Goal: Transaction & Acquisition: Download file/media

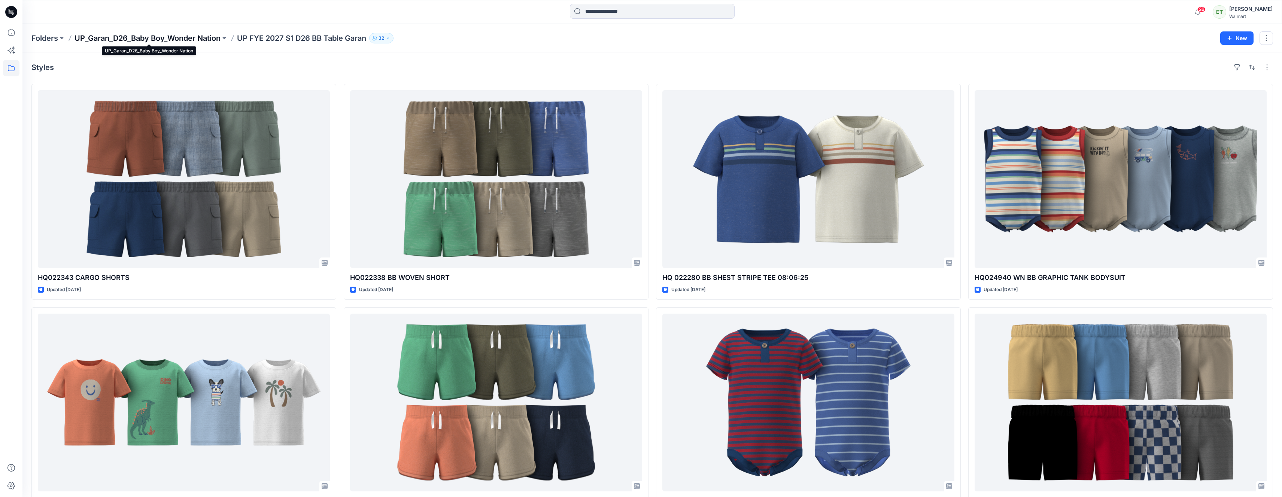
click at [183, 39] on p "UP_Garan_D26_Baby Boy_Wonder Nation" at bounding box center [148, 38] width 146 height 10
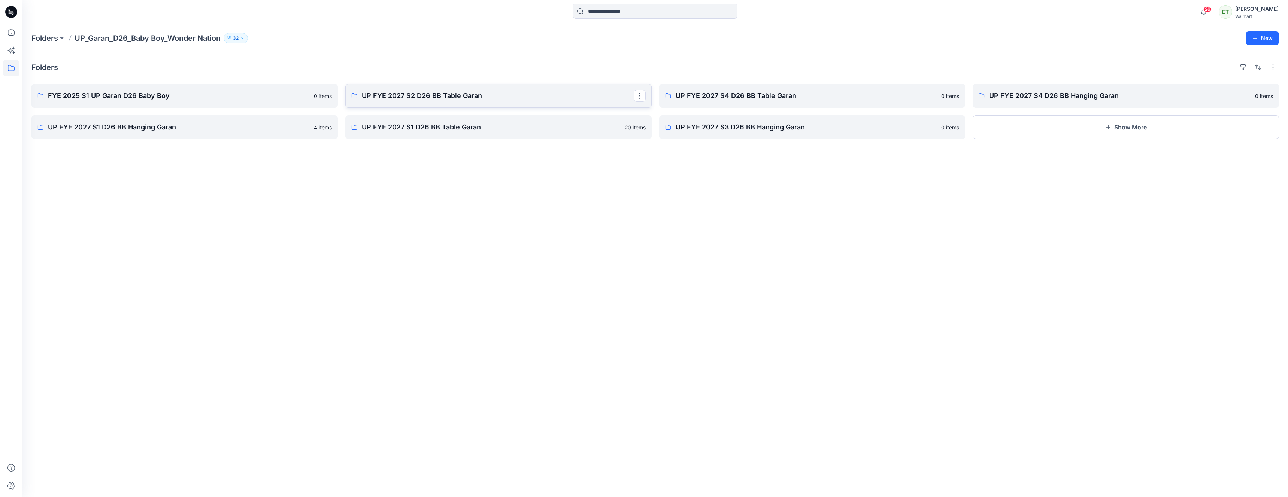
click at [483, 92] on p "UP FYE 2027 S2 D26 BB Table Garan" at bounding box center [498, 96] width 272 height 10
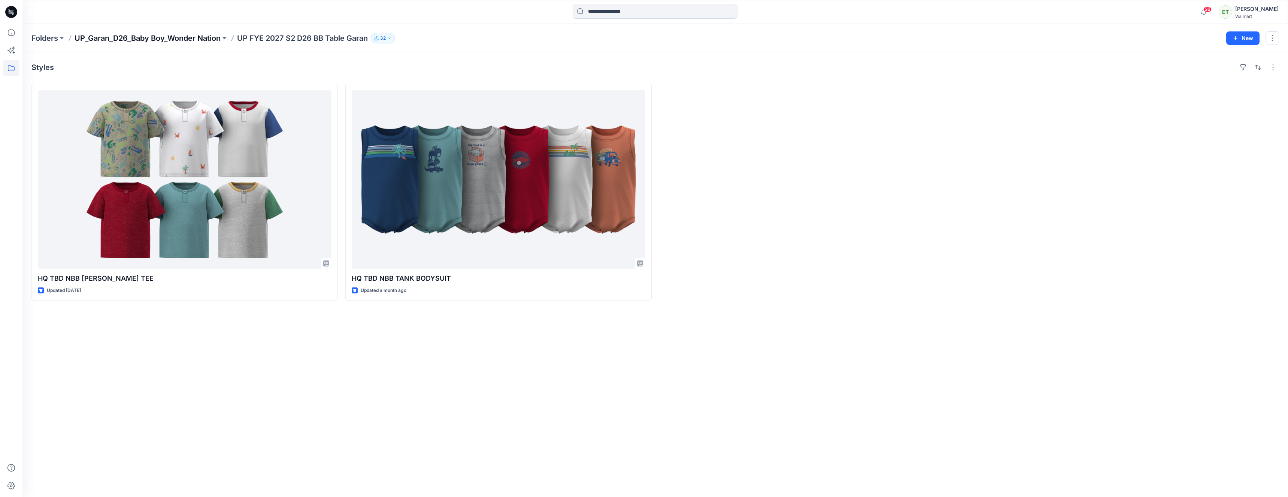
click at [198, 35] on p "UP_Garan_D26_Baby Boy_Wonder Nation" at bounding box center [148, 38] width 146 height 10
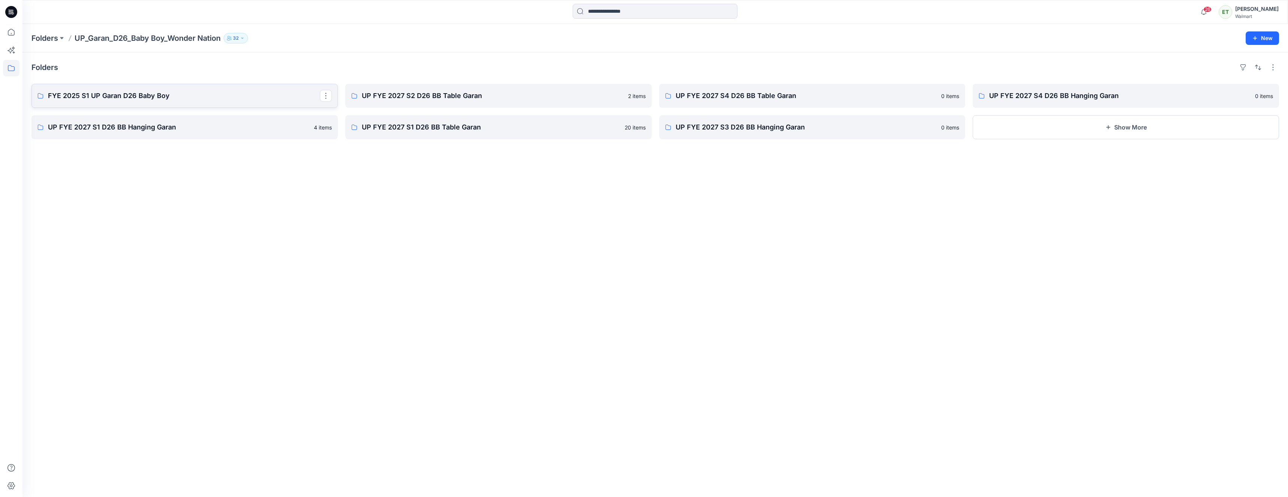
click at [210, 99] on p "FYE 2025 S1 UP Garan D26 Baby Boy" at bounding box center [184, 96] width 272 height 10
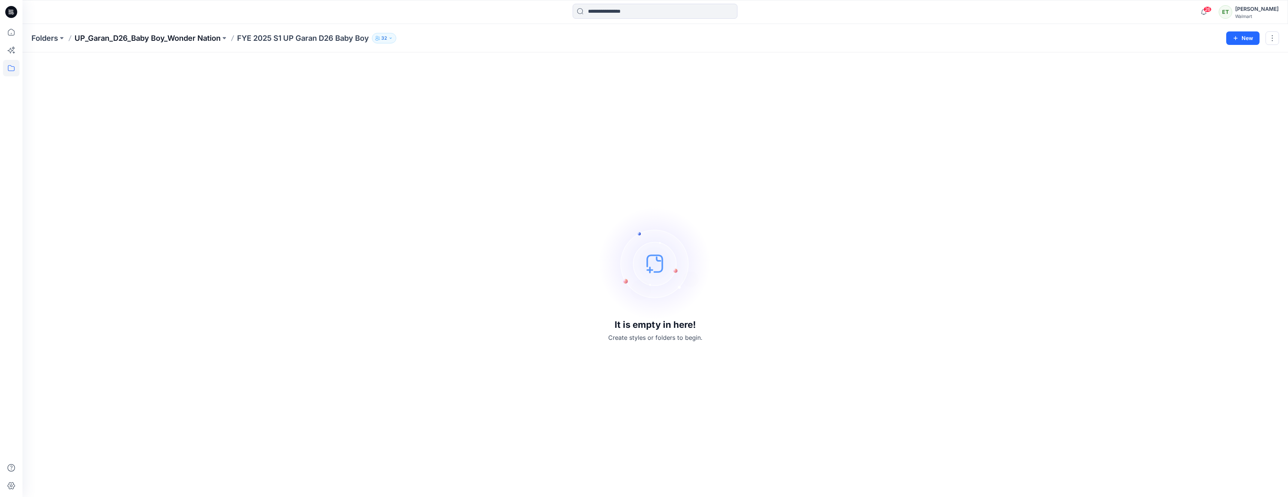
click at [200, 42] on p "UP_Garan_D26_Baby Boy_Wonder Nation" at bounding box center [148, 38] width 146 height 10
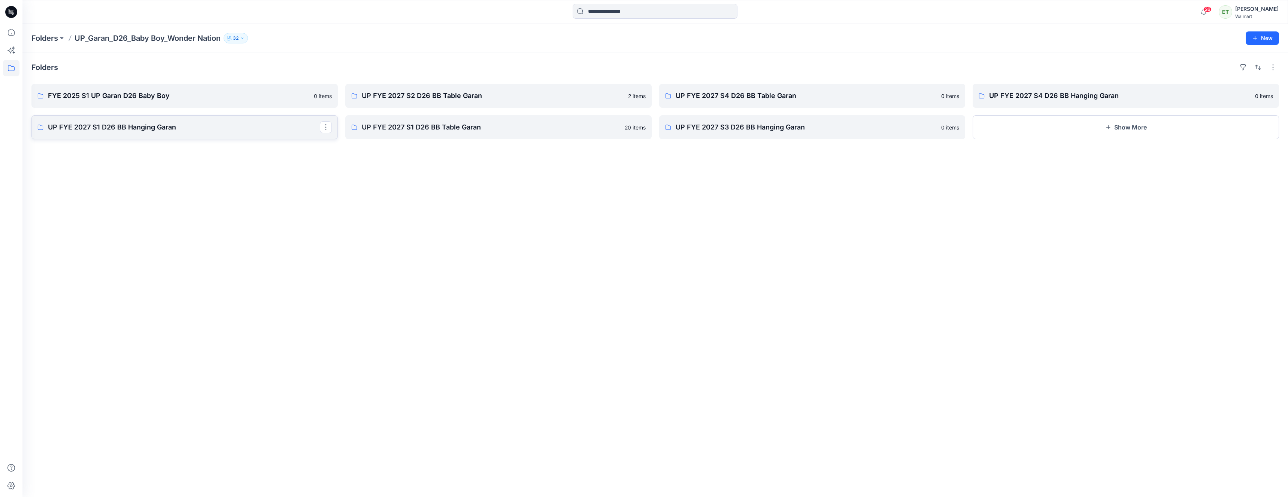
click at [275, 131] on p "UP FYE 2027 S1 D26 BB Hanging Garan" at bounding box center [184, 127] width 272 height 10
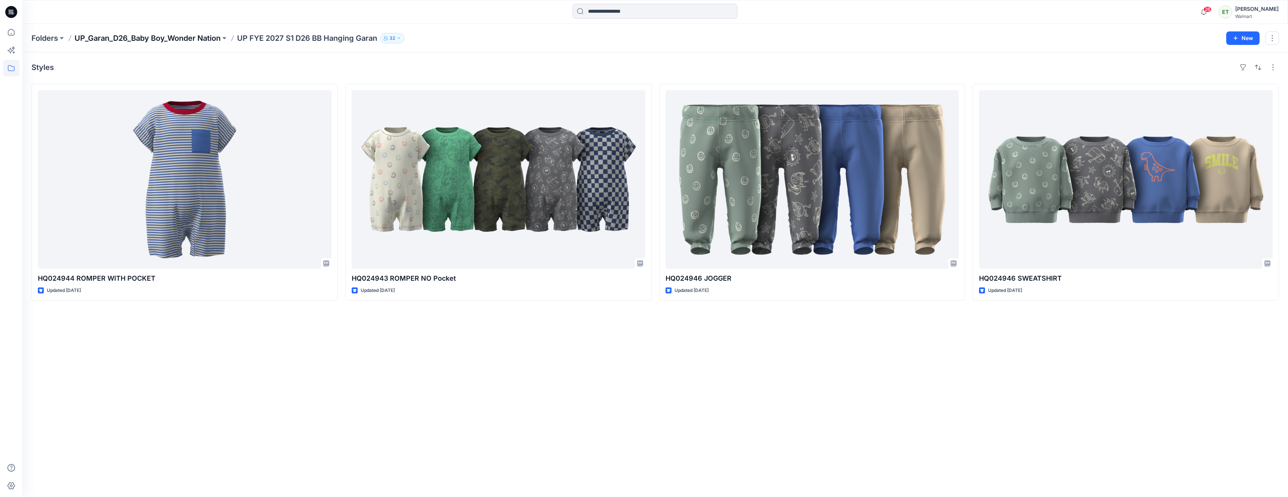
click at [207, 39] on p "UP_Garan_D26_Baby Boy_Wonder Nation" at bounding box center [148, 38] width 146 height 10
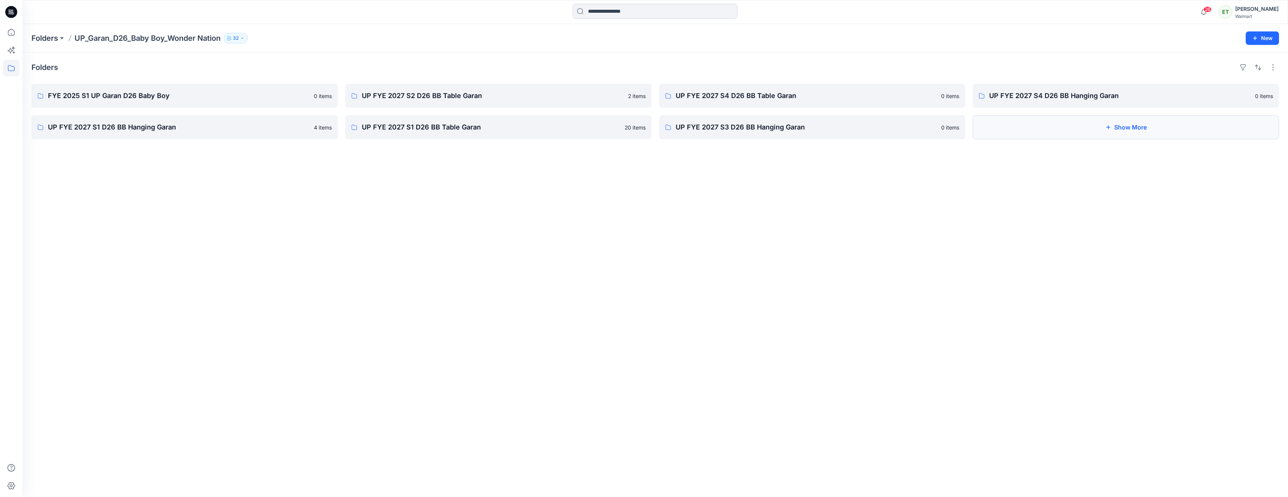
click at [1058, 131] on button "Show More" at bounding box center [1125, 127] width 306 height 24
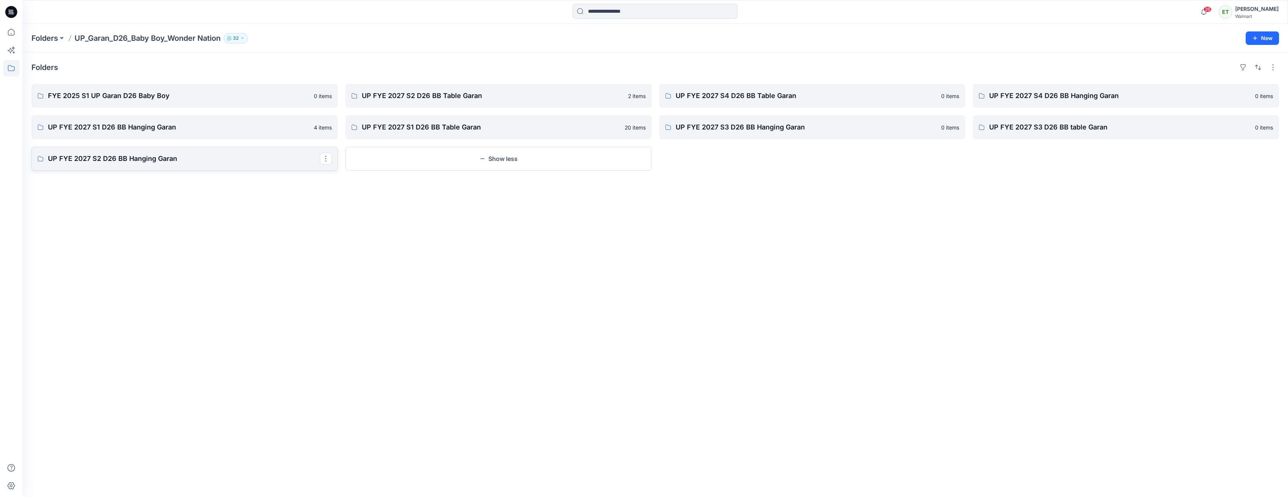
click at [224, 167] on link "UP FYE 2027 S2 D26 BB Hanging Garan" at bounding box center [184, 159] width 306 height 24
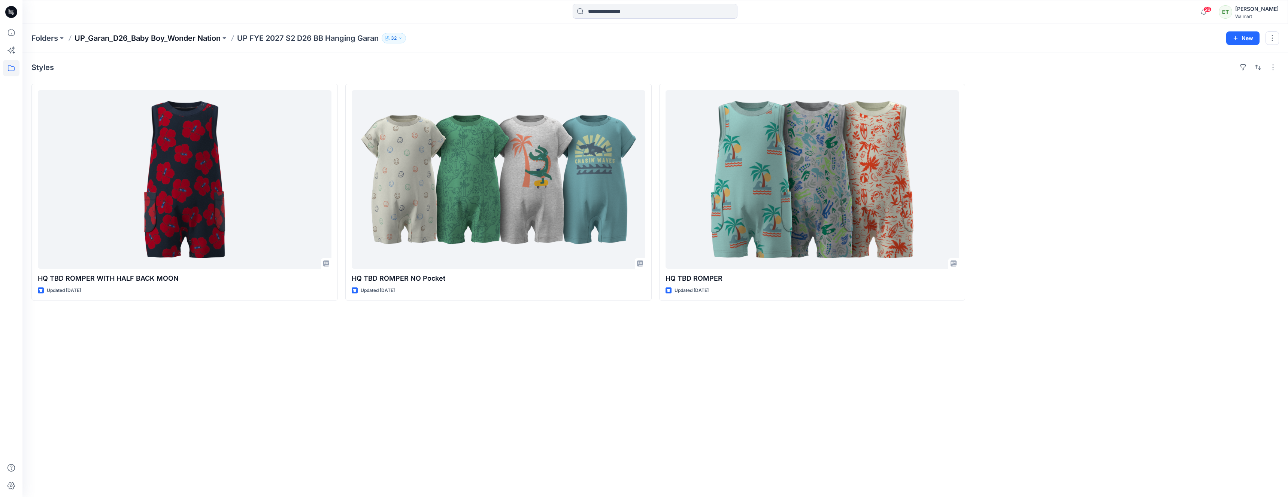
click at [196, 39] on p "UP_Garan_D26_Baby Boy_Wonder Nation" at bounding box center [148, 38] width 146 height 10
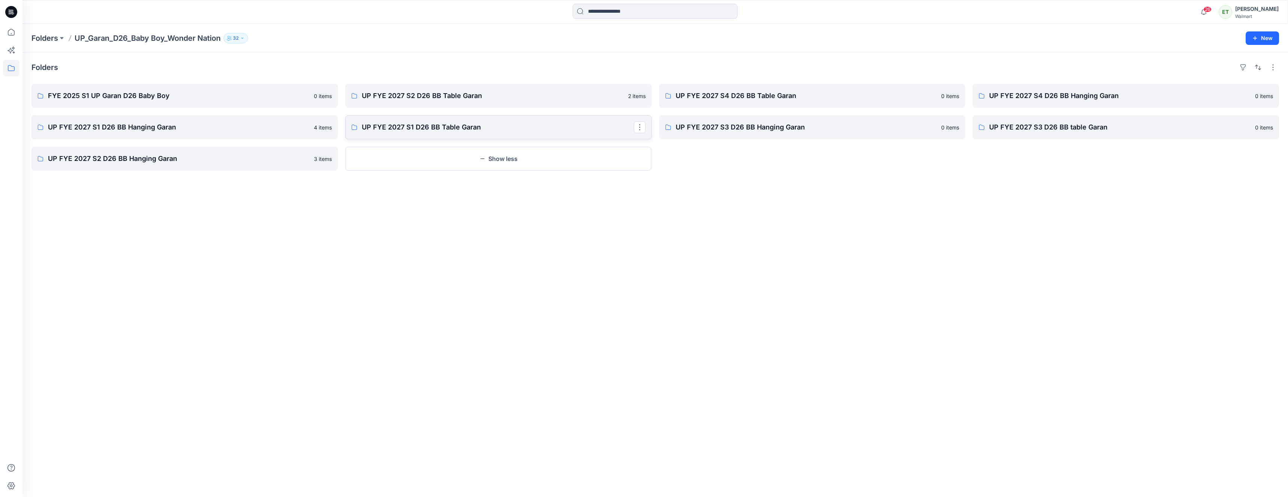
click at [439, 130] on p "UP FYE 2027 S1 D26 BB Table Garan" at bounding box center [498, 127] width 272 height 10
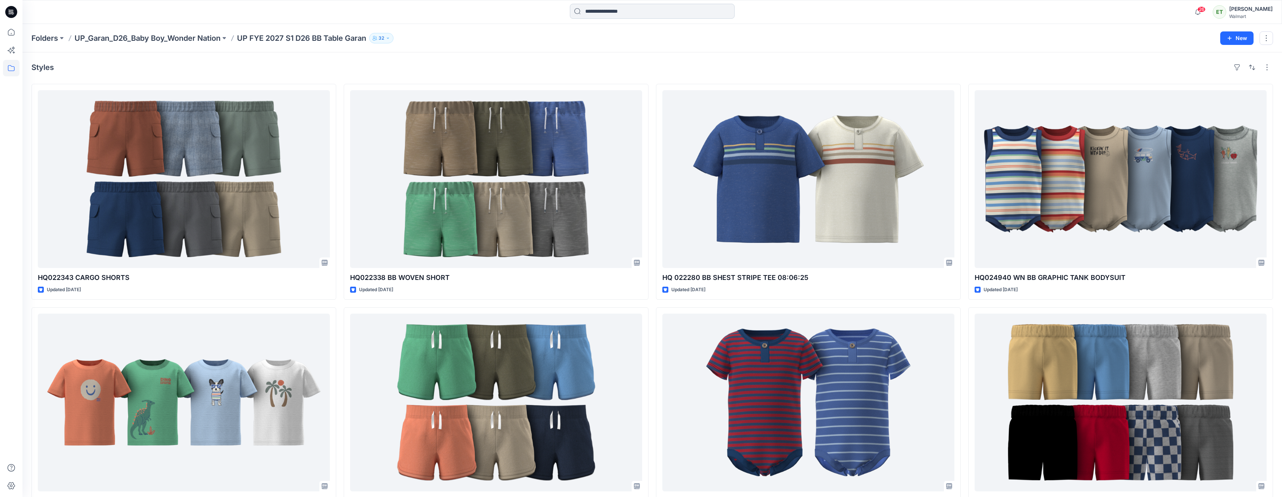
click at [596, 14] on input at bounding box center [652, 11] width 165 height 15
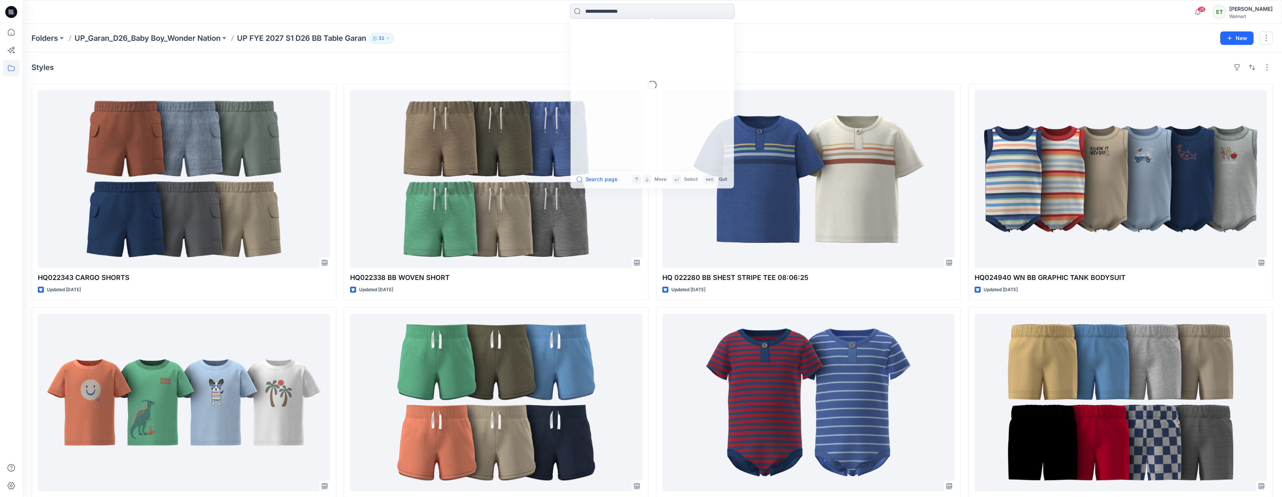
paste input "********"
type input "********"
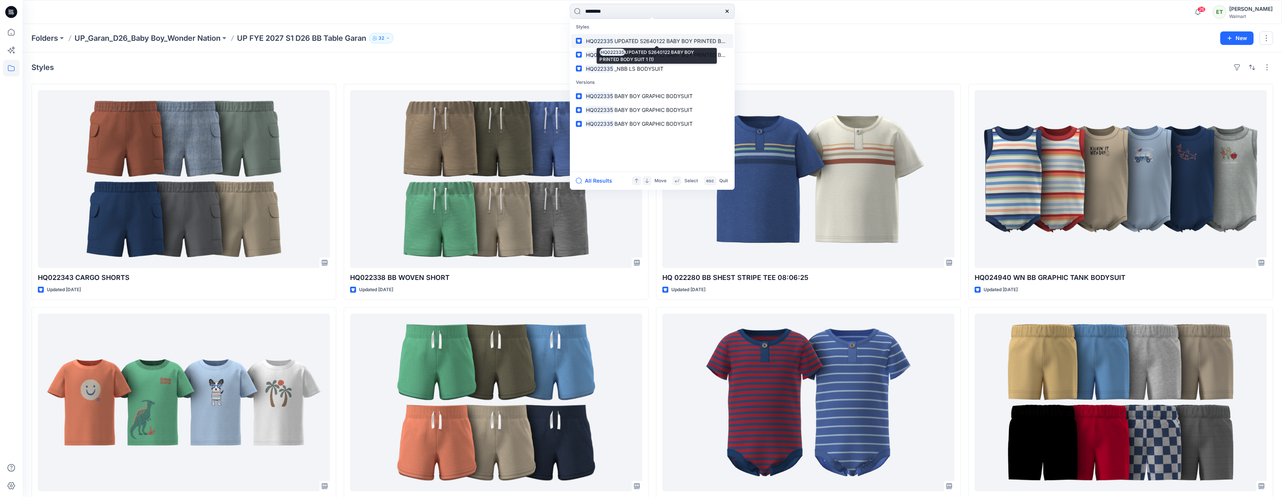
click at [664, 43] on span "UPDATED S2640122 BABY BOY PRINTED BODY SUIT 1 (1)" at bounding box center [685, 41] width 143 height 6
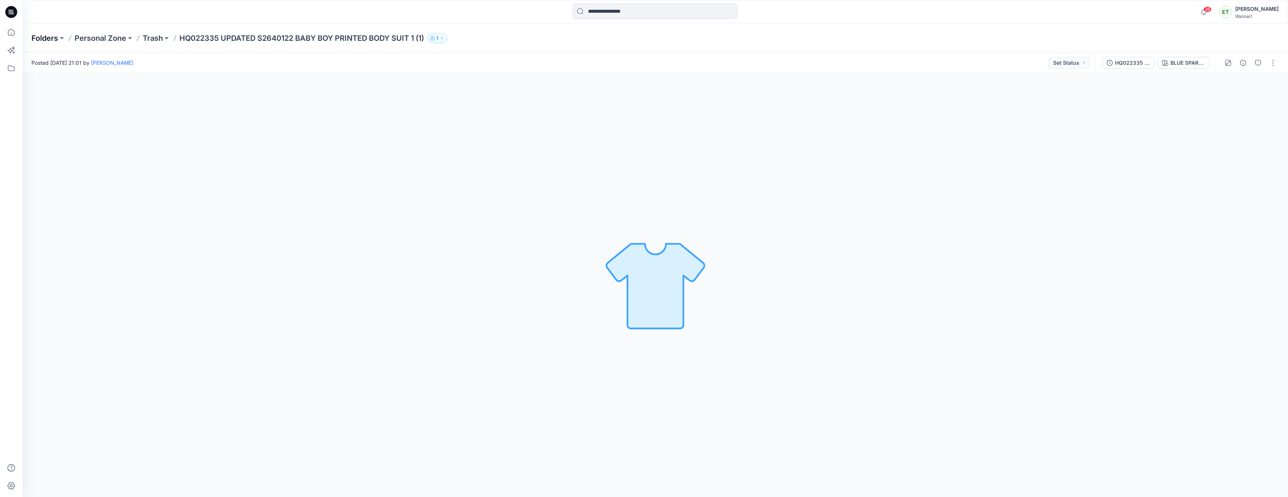
click at [39, 39] on p "Folders" at bounding box center [44, 38] width 27 height 10
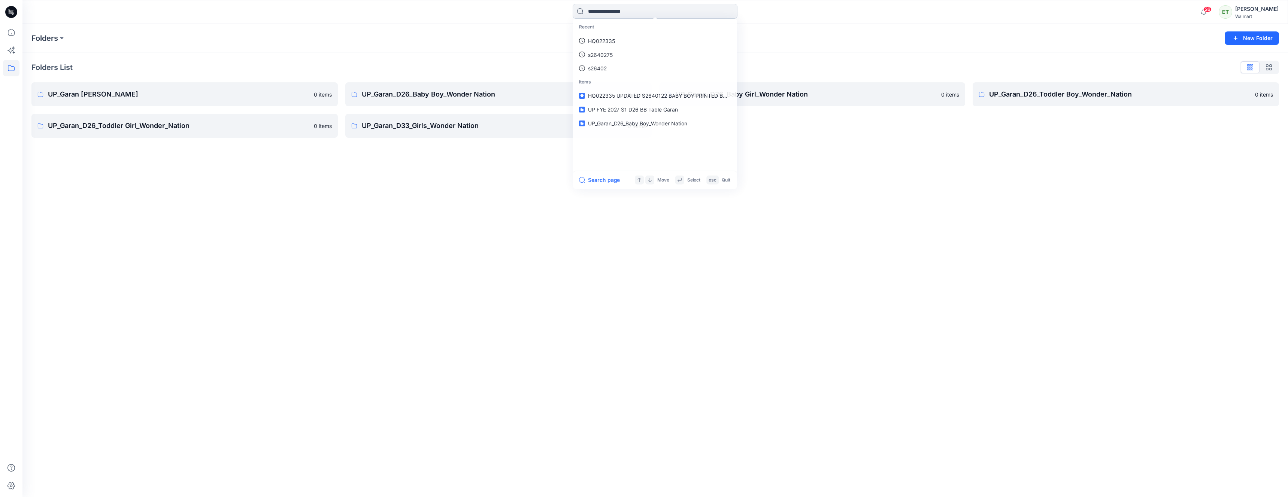
click at [642, 16] on input at bounding box center [654, 11] width 165 height 15
paste input "********"
type input "********"
click at [692, 97] on span "BABY BOY GRAPHIC BODYSUIT" at bounding box center [656, 96] width 78 height 6
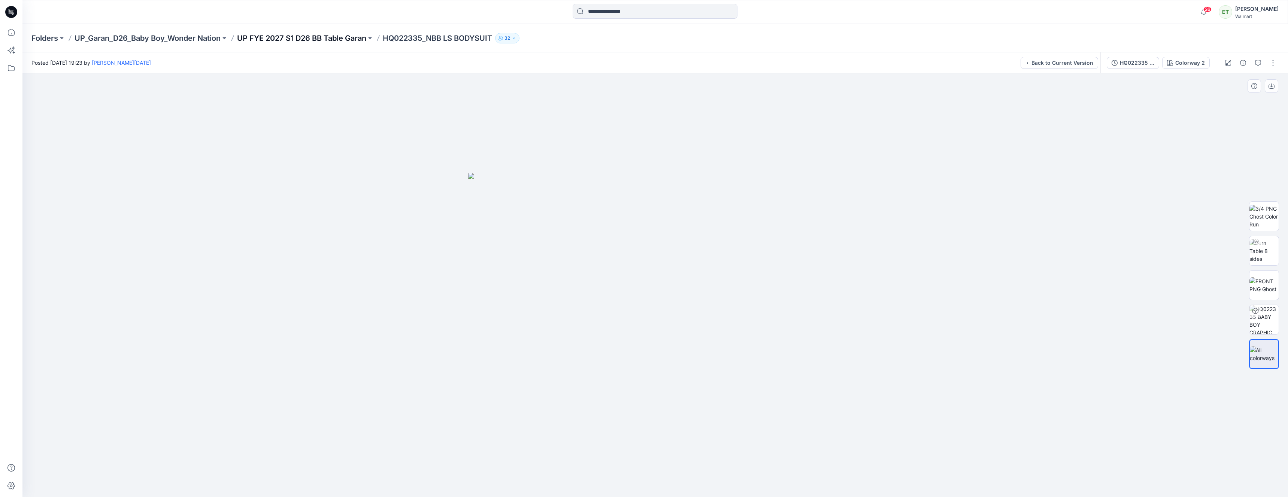
click at [329, 38] on p "UP FYE 2027 S1 D26 BB Table Garan" at bounding box center [301, 38] width 129 height 10
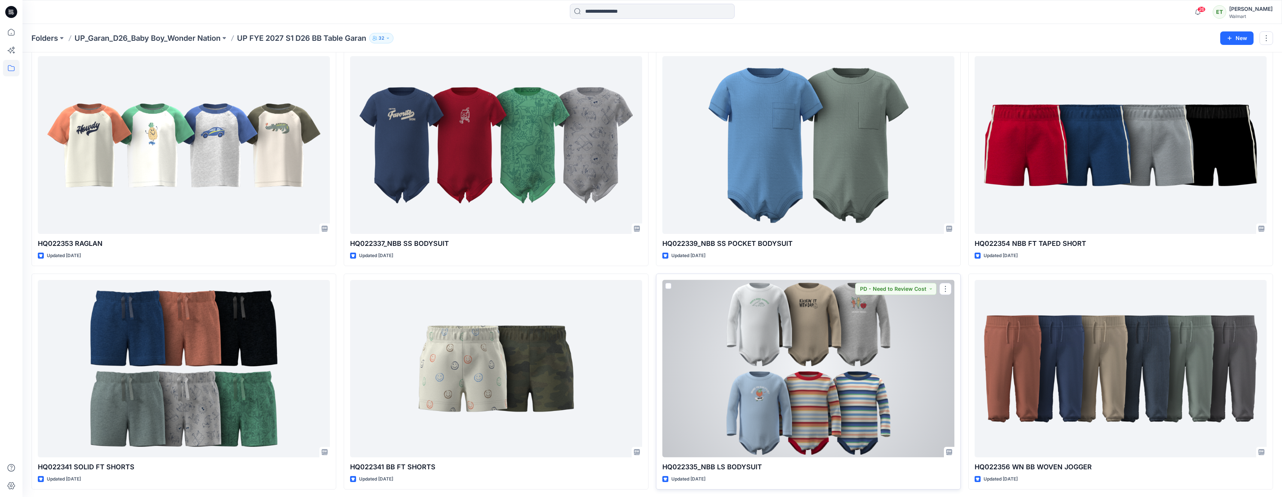
scroll to position [706, 0]
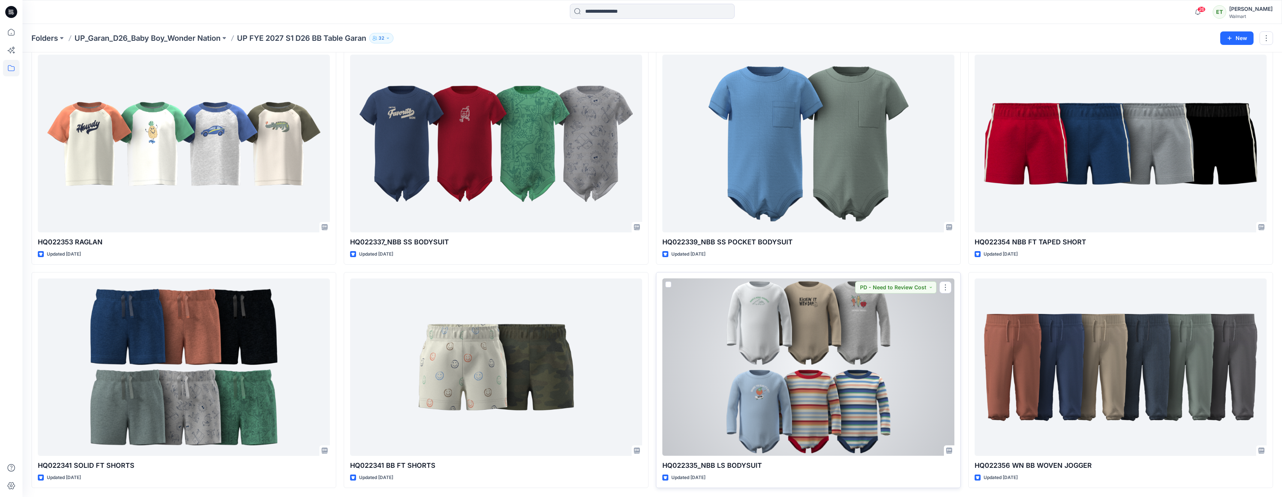
click at [773, 329] on div at bounding box center [808, 368] width 292 height 178
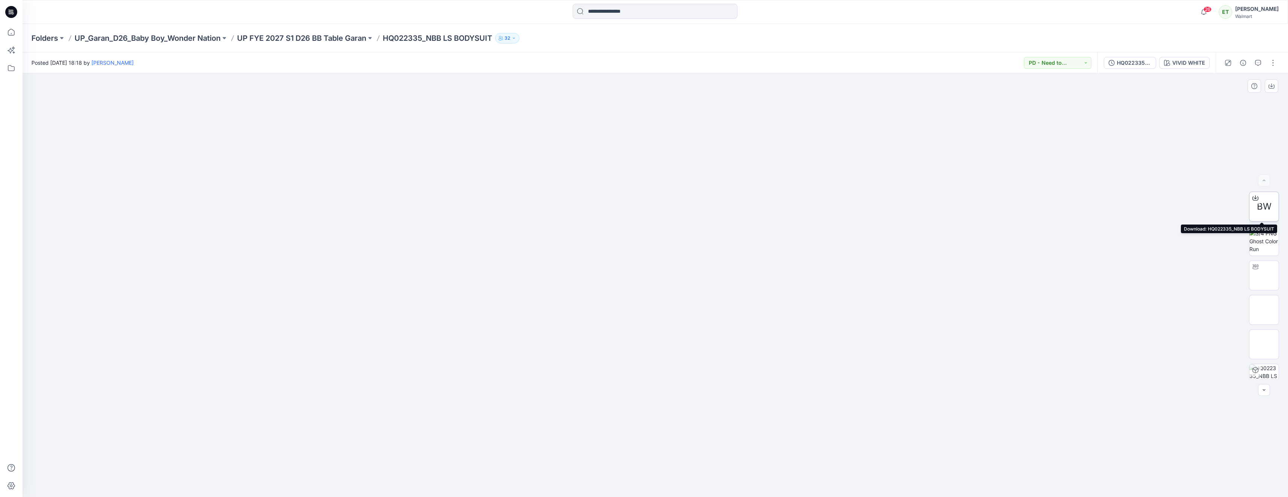
click at [1254, 196] on icon at bounding box center [1255, 197] width 3 height 4
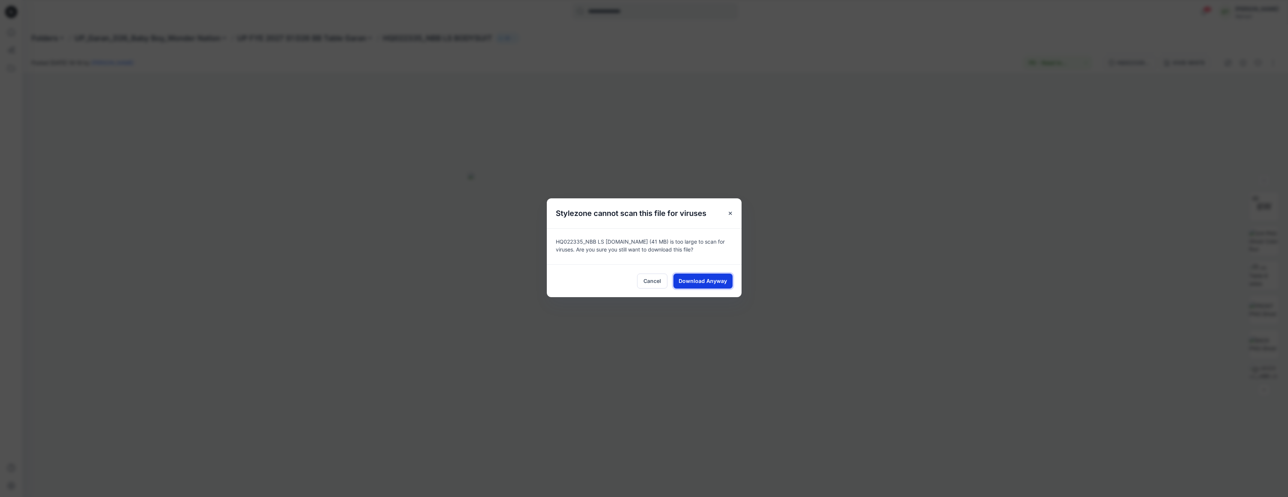
click at [719, 281] on span "Download Anyway" at bounding box center [702, 281] width 48 height 8
